Goal: Task Accomplishment & Management: Use online tool/utility

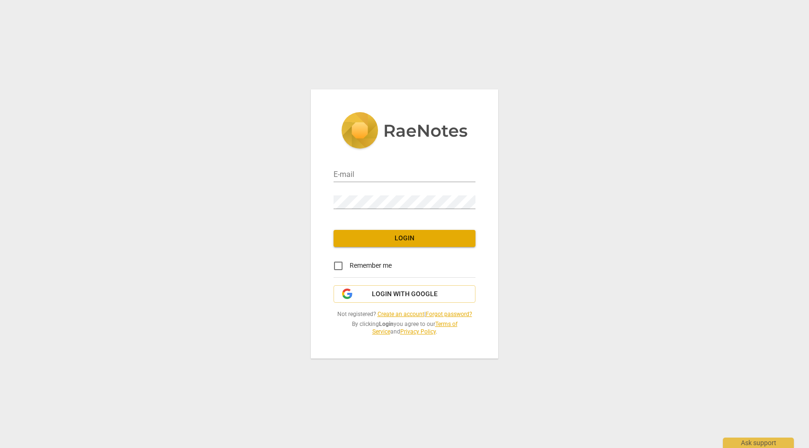
click at [388, 166] on div "E-mail" at bounding box center [404, 171] width 142 height 21
click at [384, 174] on input "email" at bounding box center [404, 175] width 142 height 14
type input "[EMAIL_ADDRESS][DOMAIN_NAME]"
click at [428, 236] on span "Login" at bounding box center [404, 238] width 127 height 9
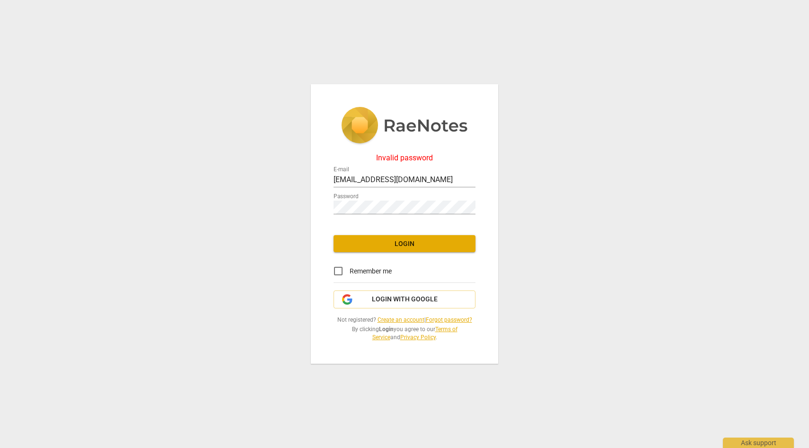
click at [405, 195] on div "Password" at bounding box center [404, 203] width 142 height 21
click at [304, 206] on div "Invalid password E-mail vimnag@gmail.com Password Login Remember me Login with …" at bounding box center [404, 224] width 809 height 448
click at [349, 250] on button "Login" at bounding box center [404, 243] width 142 height 17
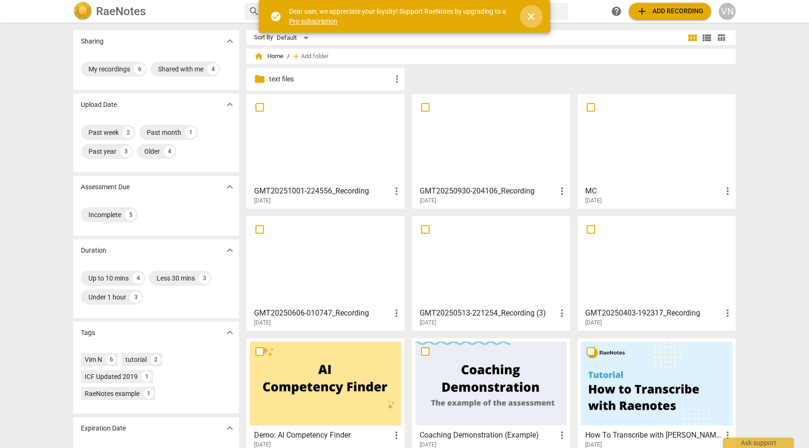
click at [540, 21] on span "close" at bounding box center [531, 16] width 23 height 11
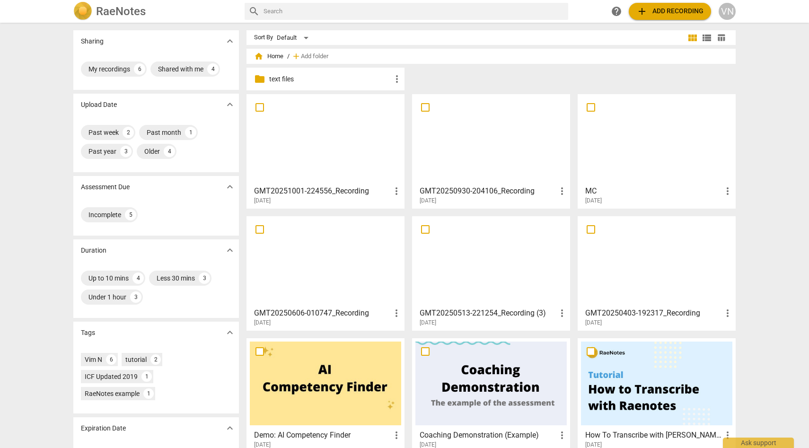
click at [638, 15] on span "add" at bounding box center [641, 11] width 11 height 11
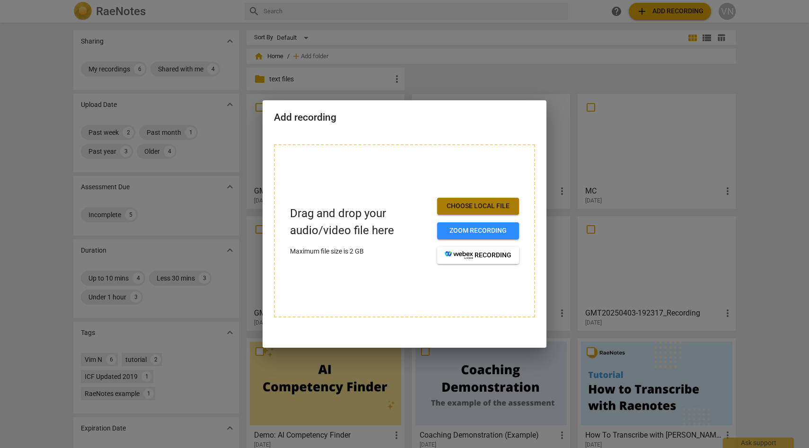
click at [490, 207] on span "Choose local file" at bounding box center [478, 205] width 67 height 9
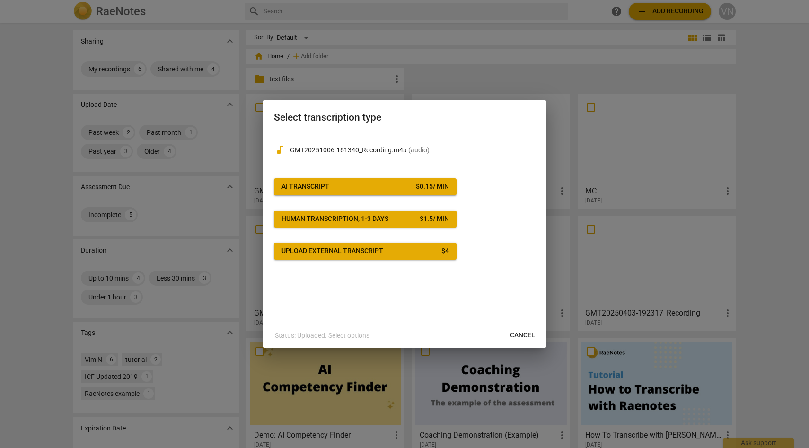
click at [385, 181] on button "AI Transcript $ 0.15 / min" at bounding box center [365, 186] width 183 height 17
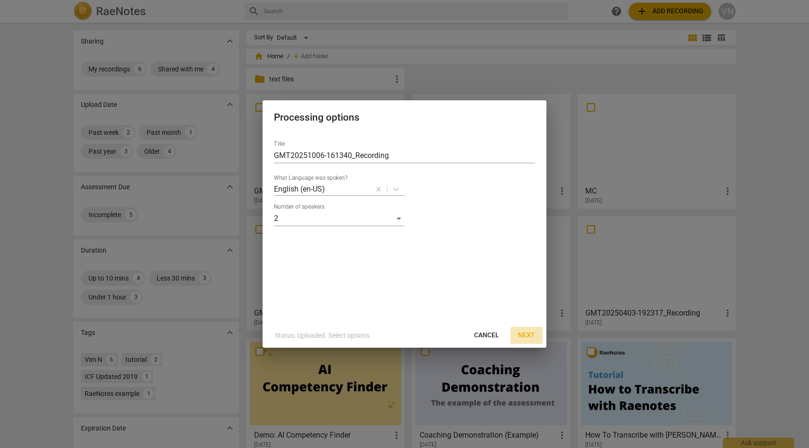
click at [513, 332] on button "Next" at bounding box center [526, 335] width 32 height 17
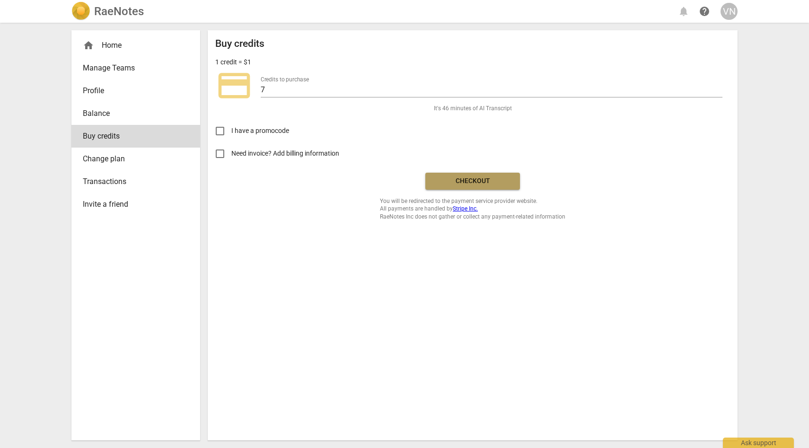
click at [463, 179] on span "Checkout" at bounding box center [472, 180] width 79 height 9
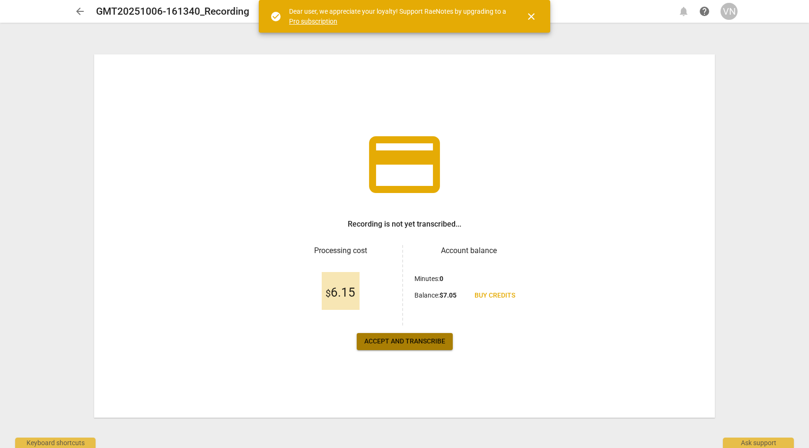
click at [423, 337] on span "Accept and transcribe" at bounding box center [404, 341] width 81 height 9
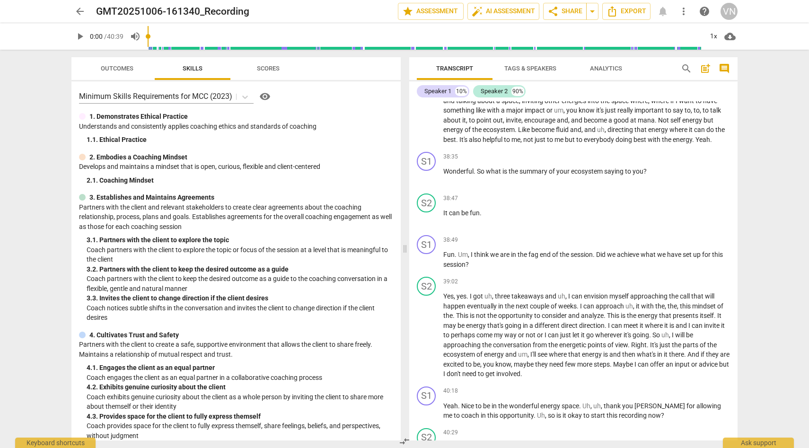
scroll to position [3795, 0]
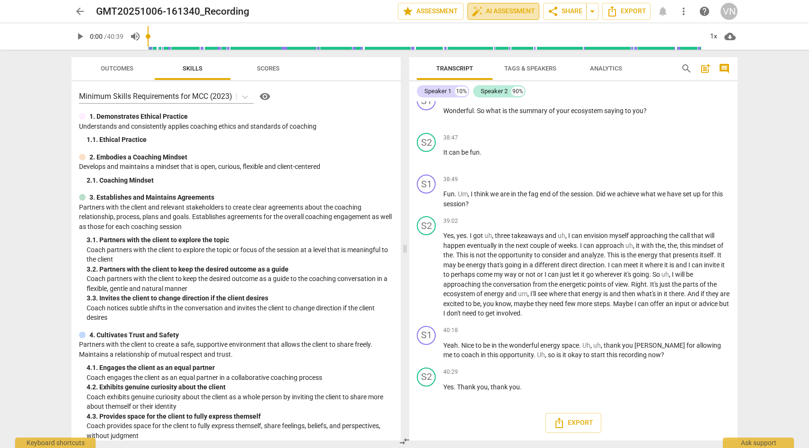
click at [501, 14] on span "auto_fix_high AI Assessment" at bounding box center [503, 11] width 63 height 11
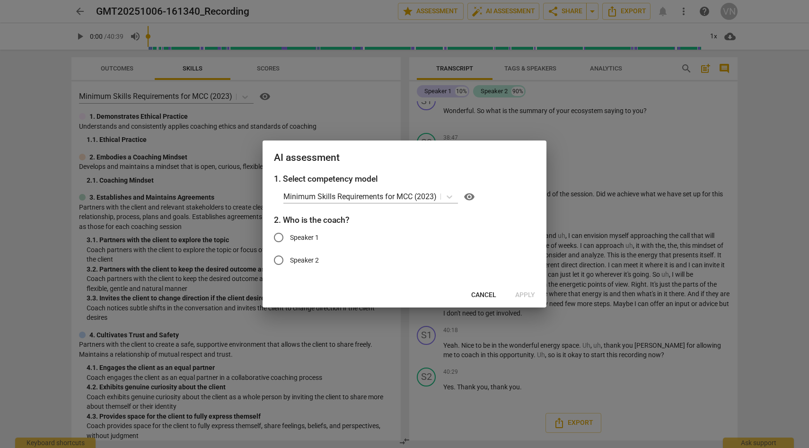
click at [320, 236] on label "Speaker 1" at bounding box center [397, 237] width 260 height 23
click at [290, 236] on input "Speaker 1" at bounding box center [278, 237] width 23 height 23
radio input "true"
click at [523, 293] on span "Apply" at bounding box center [525, 294] width 20 height 9
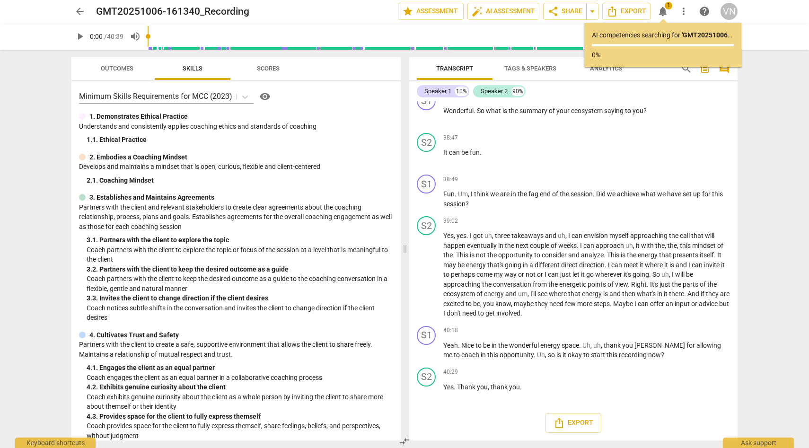
click at [781, 252] on div "arrow_back GMT20251006-161340_Recording edit star Assessment auto_fix_high AI A…" at bounding box center [404, 224] width 809 height 448
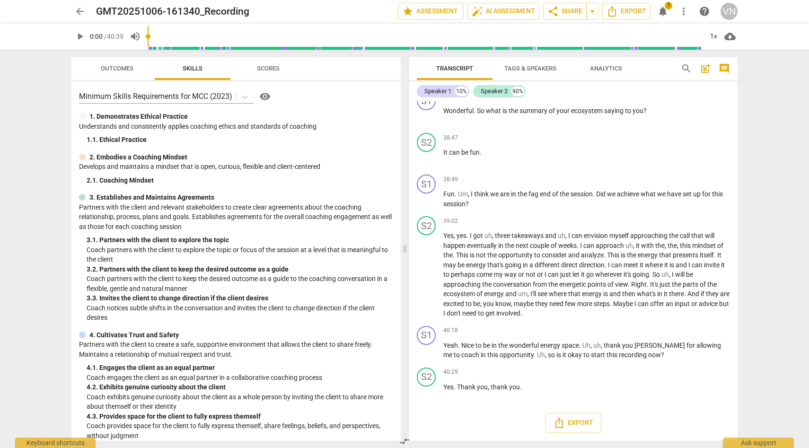
click at [779, 250] on div "arrow_back GMT20251006-161340_Recording edit star Assessment auto_fix_high AI A…" at bounding box center [404, 224] width 809 height 448
click at [728, 145] on div "S2 play_arrow pause 38:47 + Add competency keyboard_arrow_right It can be fun ." at bounding box center [573, 150] width 328 height 42
click at [760, 154] on div "arrow_back GMT20251006-161340_Recording edit star Assessment auto_fix_high AI A…" at bounding box center [404, 224] width 809 height 448
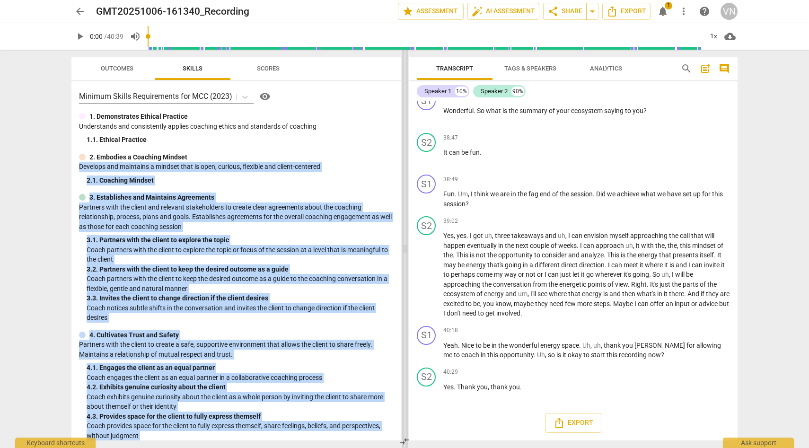
drag, startPoint x: 396, startPoint y: 161, endPoint x: 402, endPoint y: 234, distance: 73.1
click at [402, 234] on div "Outcomes Skills Scores Minimum Skills Requirements for MCC (2023) visibility 1.…" at bounding box center [404, 249] width 681 height 398
click at [496, 11] on span "auto_fix_high AI Assessment" at bounding box center [503, 11] width 63 height 11
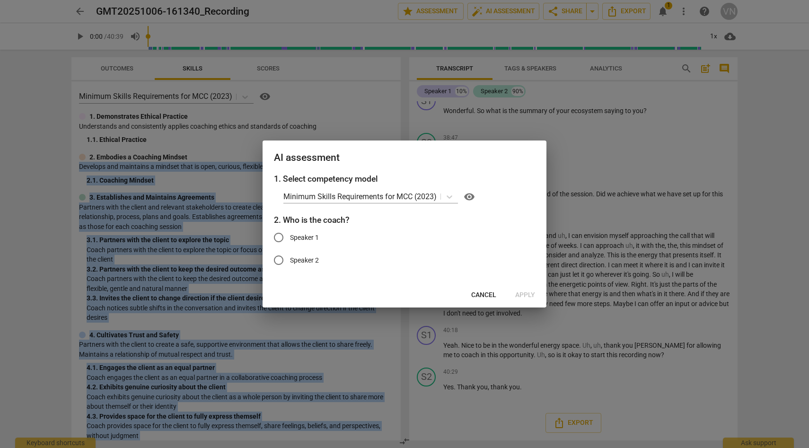
click at [483, 295] on span "Cancel" at bounding box center [483, 294] width 25 height 9
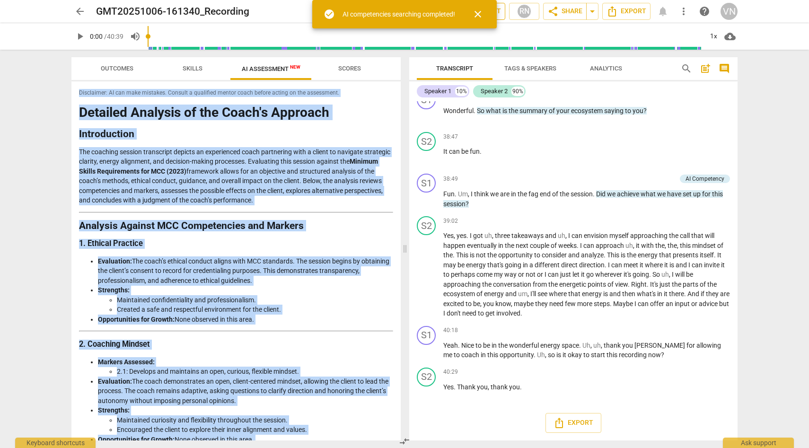
scroll to position [3801, 0]
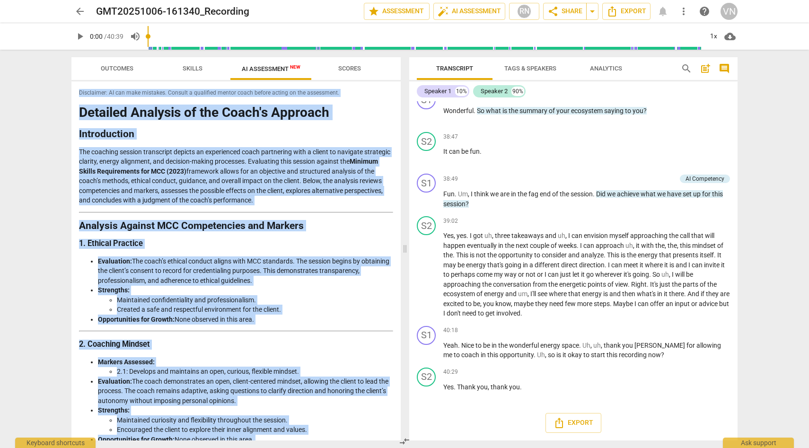
click at [390, 119] on div "Disclaimer: AI can make mistakes. Consult a qualified mentor coach before actin…" at bounding box center [235, 260] width 329 height 359
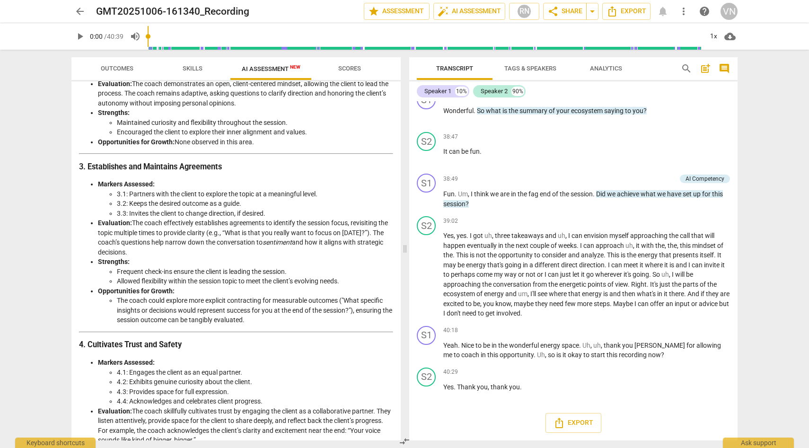
scroll to position [300, 0]
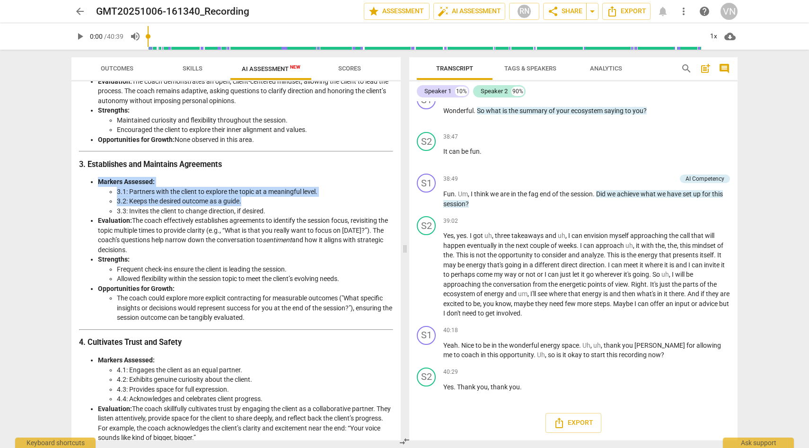
drag, startPoint x: 397, startPoint y: 183, endPoint x: 398, endPoint y: 199, distance: 15.2
click at [398, 199] on div "Disclaimer: AI can make mistakes. Consult a qualified mentor coach before actin…" at bounding box center [235, 260] width 329 height 359
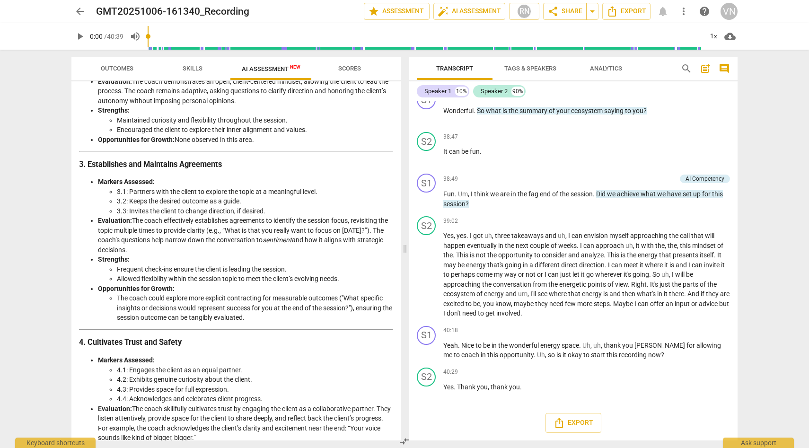
click at [363, 213] on li "3.3: Invites the client to change direction, if desired." at bounding box center [255, 211] width 276 height 10
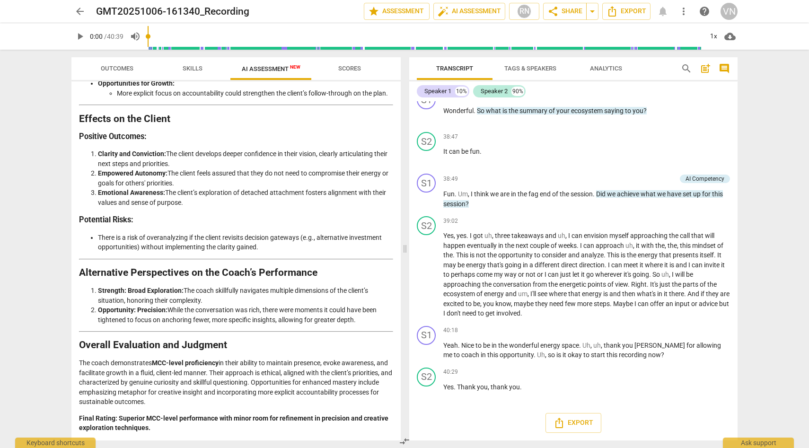
scroll to position [0, 0]
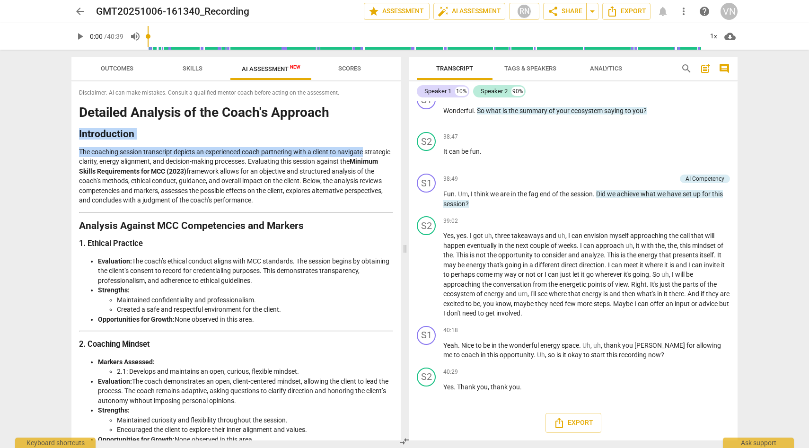
drag, startPoint x: 401, startPoint y: 121, endPoint x: 401, endPoint y: 149, distance: 28.4
click at [401, 149] on div "Outcomes Skills AI Assessment New Scores Disclaimer: AI can make mistakes. Cons…" at bounding box center [234, 249] width 341 height 398
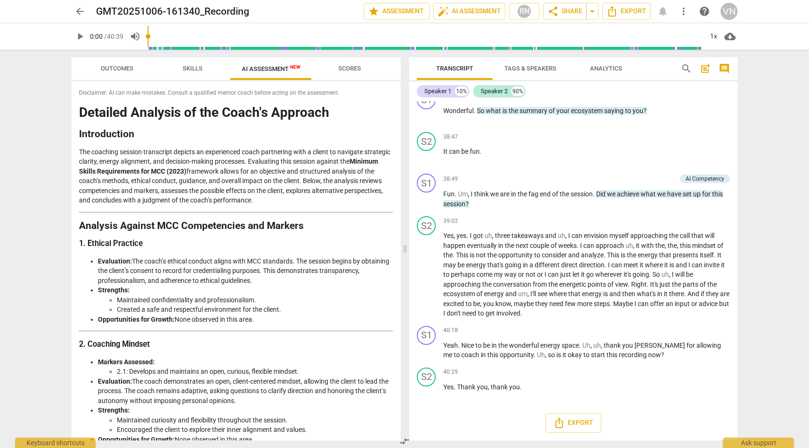
click at [344, 187] on p "The coaching session transcript depicts an experienced coach partnering with a …" at bounding box center [236, 176] width 314 height 58
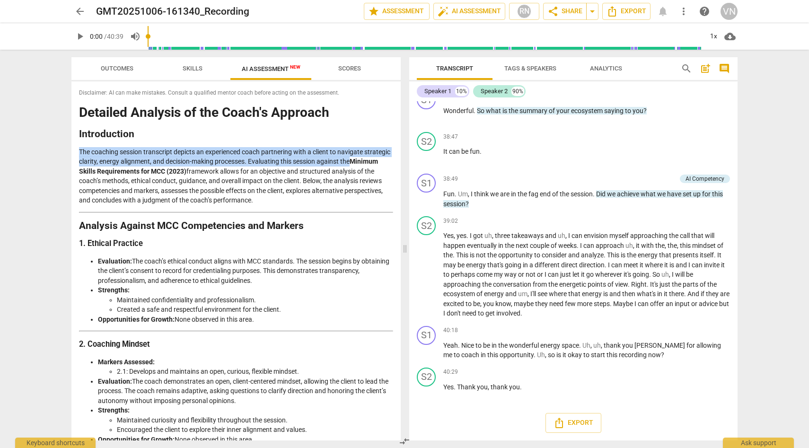
drag, startPoint x: 395, startPoint y: 137, endPoint x: 395, endPoint y: 157, distance: 19.4
click at [395, 157] on div "Disclaimer: AI can make mistakes. Consult a qualified mentor coach before actin…" at bounding box center [235, 260] width 329 height 359
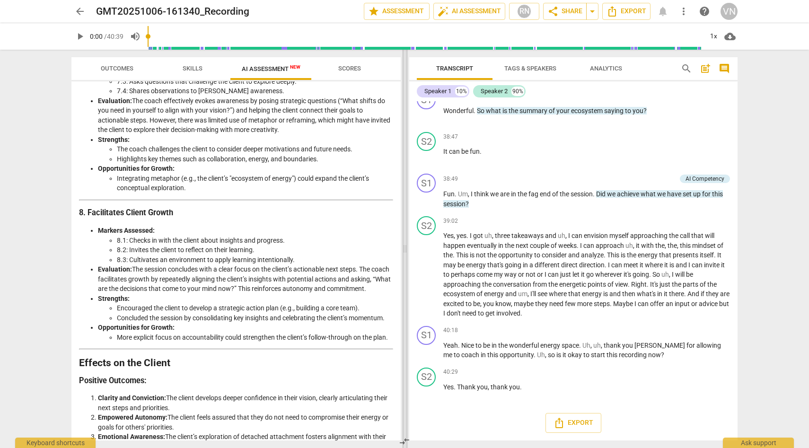
scroll to position [1111, 0]
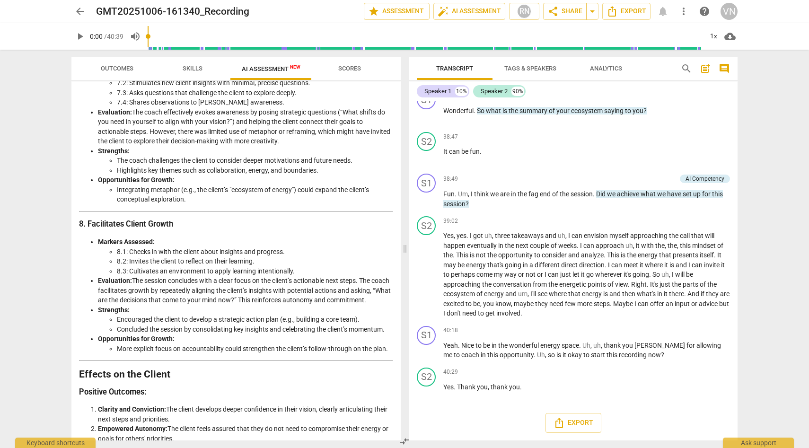
click at [401, 336] on div "Outcomes Skills AI Assessment New Scores Disclaimer: AI can make mistakes. Cons…" at bounding box center [234, 249] width 341 height 398
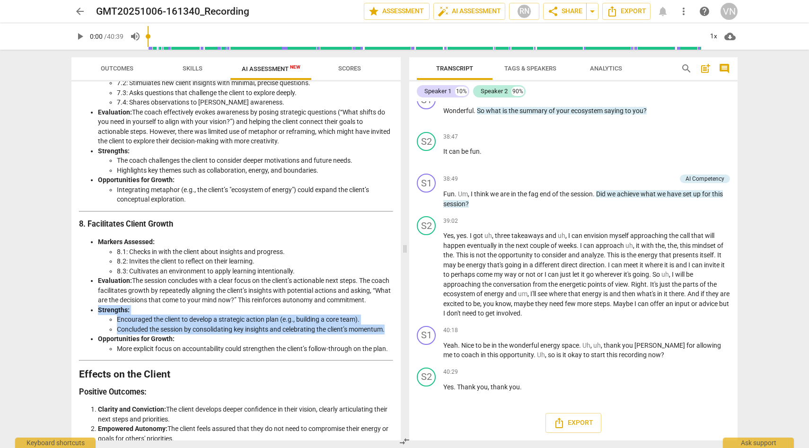
drag, startPoint x: 397, startPoint y: 328, endPoint x: 398, endPoint y: 351, distance: 23.2
click at [398, 351] on div "Disclaimer: AI can make mistakes. Consult a qualified mentor coach before actin…" at bounding box center [235, 260] width 329 height 359
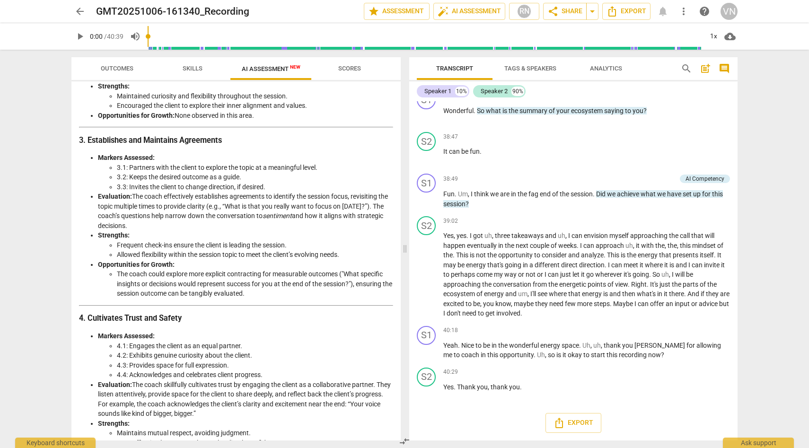
scroll to position [327, 0]
